Goal: Go to known website: Go to known website

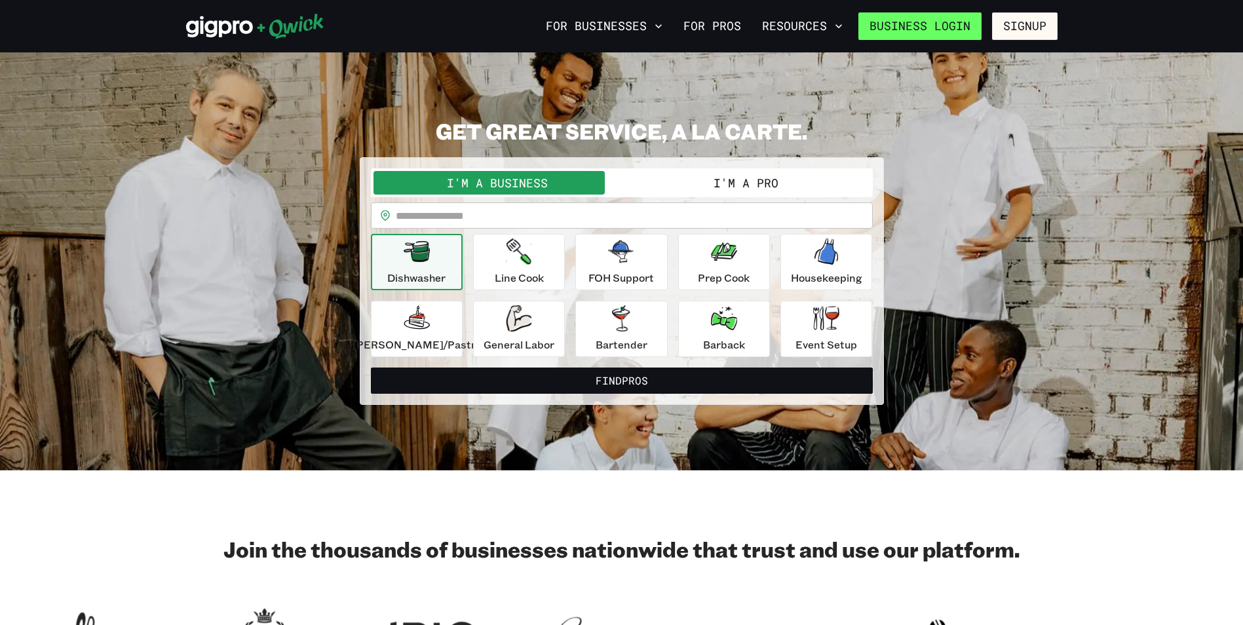
click at [880, 18] on link "Business Login" at bounding box center [919, 26] width 123 height 28
click at [945, 28] on link "Business Login" at bounding box center [919, 26] width 123 height 28
